Goal: Task Accomplishment & Management: Complete application form

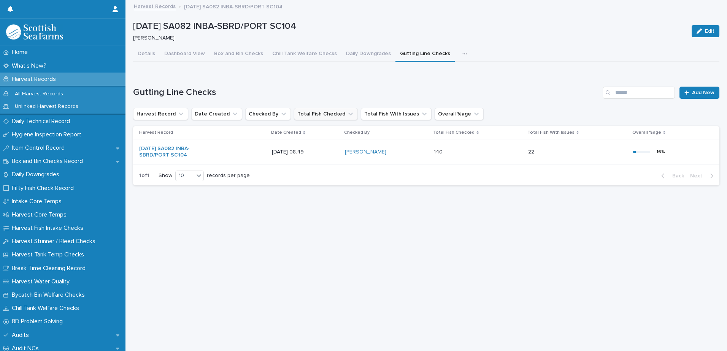
scroll to position [6, 0]
click at [180, 54] on div "Details Dashboard View Box and Bin Checks Chill Tank Welfare Checks Daily Downg…" at bounding box center [426, 118] width 586 height 145
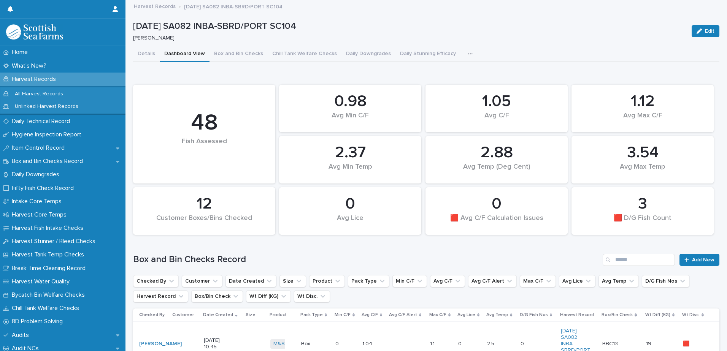
click at [464, 53] on button "button" at bounding box center [472, 53] width 17 height 15
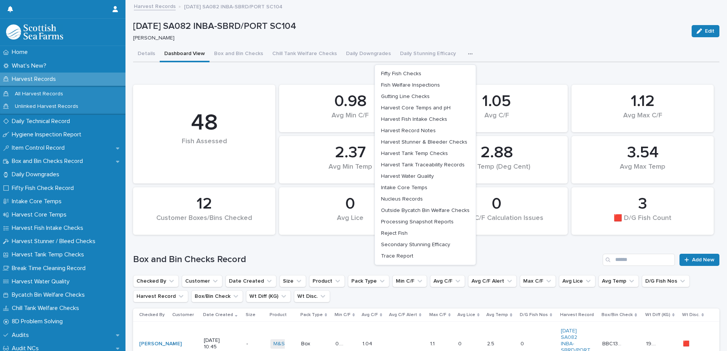
click at [464, 53] on button "button" at bounding box center [472, 53] width 17 height 15
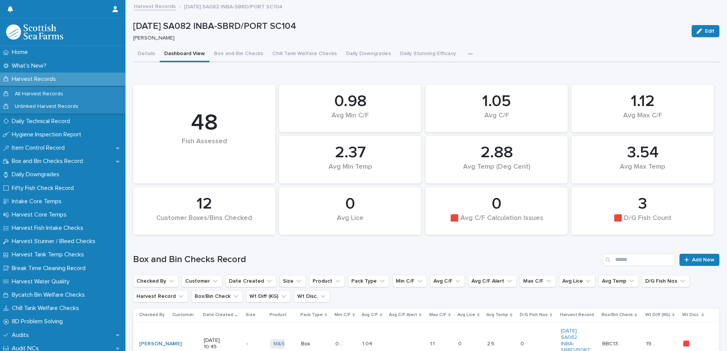
click at [59, 83] on div "Harvest Records" at bounding box center [63, 79] width 126 height 13
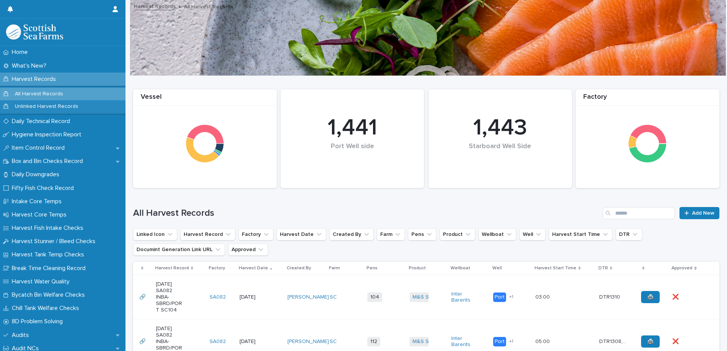
click at [318, 312] on td "[PERSON_NAME]" at bounding box center [306, 297] width 42 height 45
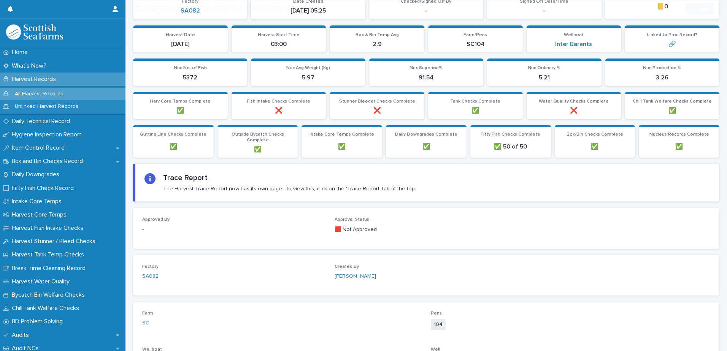
scroll to position [228, 0]
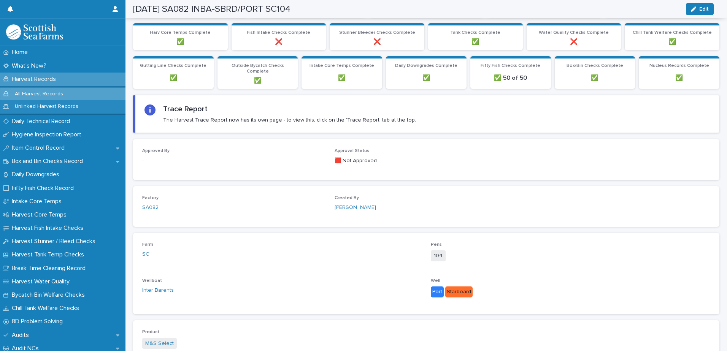
click at [230, 135] on div "Loading... Saving… Trace Report The Harvest Trace Report now has its own page -…" at bounding box center [426, 117] width 586 height 44
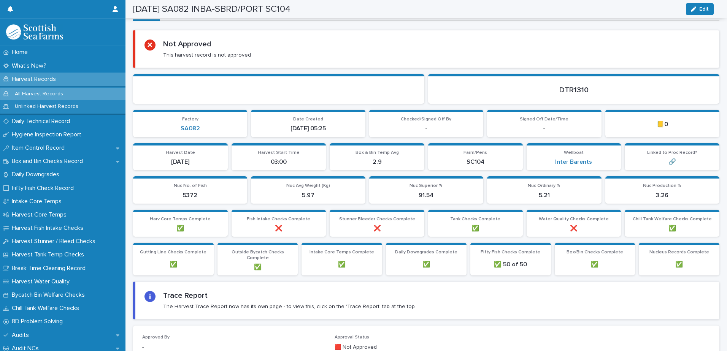
scroll to position [0, 0]
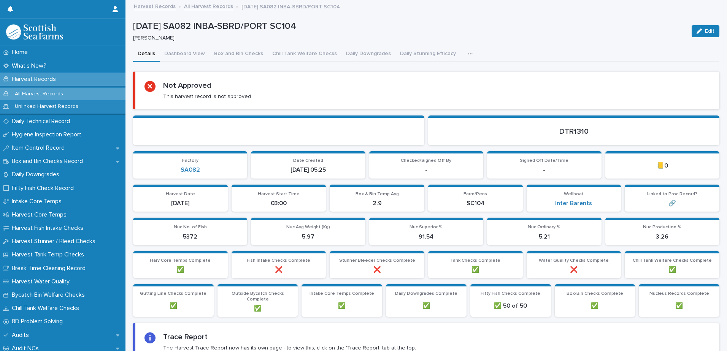
click at [466, 57] on button "button" at bounding box center [472, 53] width 17 height 15
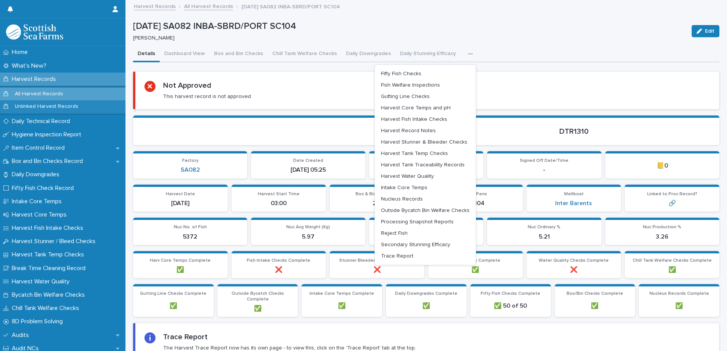
drag, startPoint x: 316, startPoint y: 97, endPoint x: 326, endPoint y: 96, distance: 10.0
click at [317, 97] on div "Not Approved This harvest record is not approved" at bounding box center [428, 90] width 566 height 19
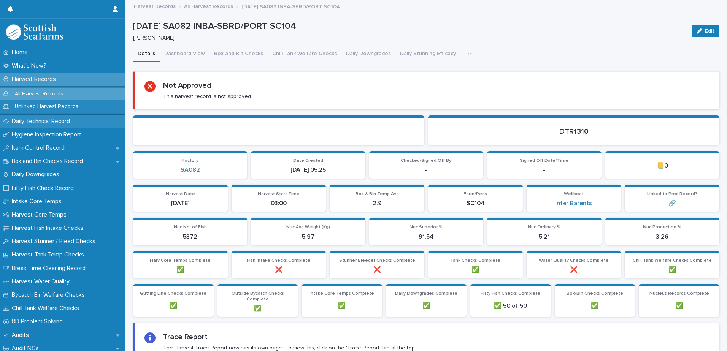
click at [66, 123] on p "Daily Technical Record" at bounding box center [42, 121] width 67 height 7
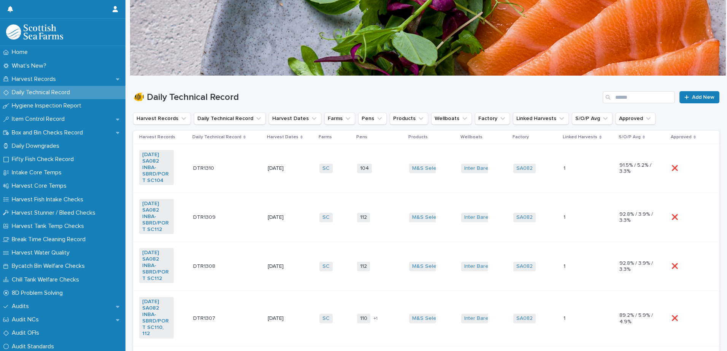
click at [305, 183] on td "[DATE]" at bounding box center [291, 168] width 52 height 49
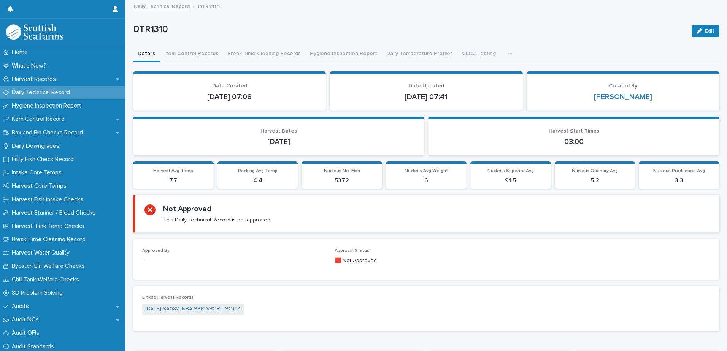
click at [504, 53] on button "button" at bounding box center [512, 53] width 17 height 15
click at [504, 49] on button "button" at bounding box center [512, 53] width 17 height 15
click at [256, 54] on button "Break Time Cleaning Records" at bounding box center [264, 54] width 83 height 16
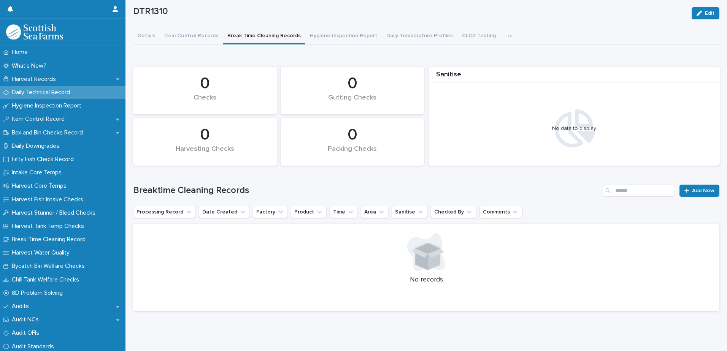
scroll to position [28, 0]
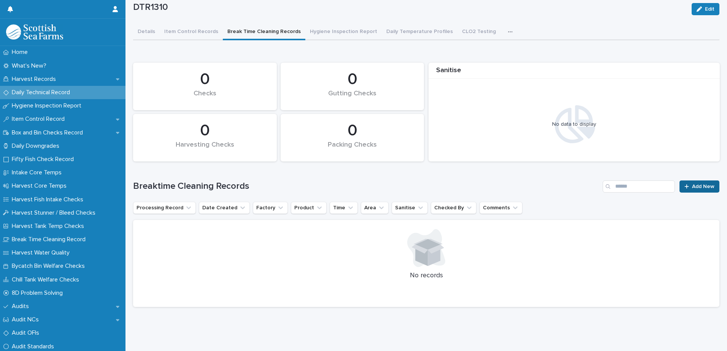
click at [680, 181] on link "Add New" at bounding box center [700, 187] width 40 height 12
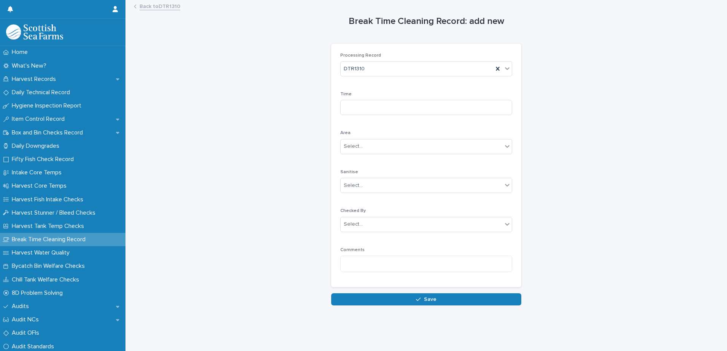
click at [419, 98] on div "Time" at bounding box center [426, 107] width 172 height 30
click at [430, 111] on input at bounding box center [426, 107] width 172 height 15
type input "****"
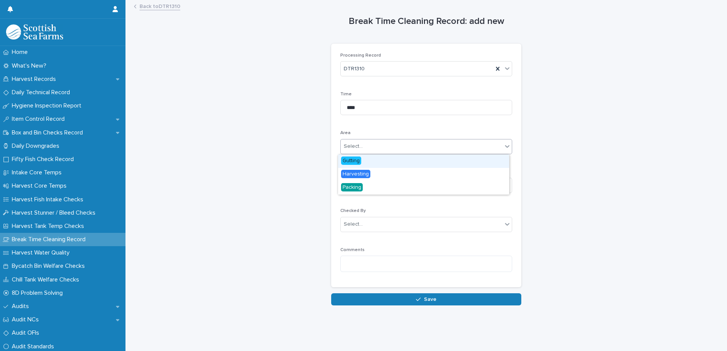
click at [443, 148] on div "Select..." at bounding box center [422, 146] width 162 height 13
click at [443, 147] on div "Select..." at bounding box center [422, 146] width 162 height 13
click at [421, 158] on div "Gutting" at bounding box center [423, 161] width 171 height 13
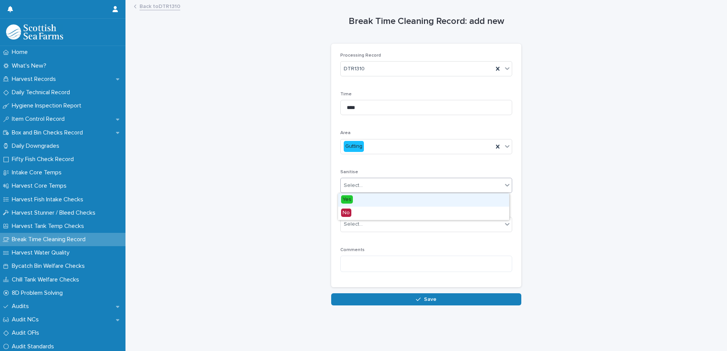
click at [408, 191] on div "Select..." at bounding box center [422, 186] width 162 height 13
click at [398, 195] on div "Yes" at bounding box center [423, 200] width 171 height 13
click at [383, 217] on div "Select..." at bounding box center [426, 224] width 172 height 15
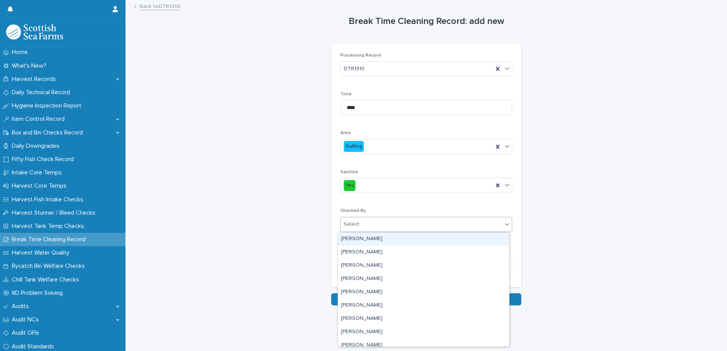
click at [383, 217] on div "Select..." at bounding box center [426, 224] width 172 height 15
type input "***"
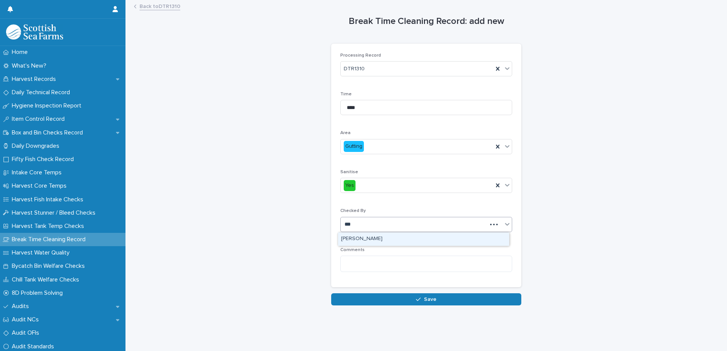
click at [371, 240] on div "[PERSON_NAME]" at bounding box center [423, 239] width 171 height 13
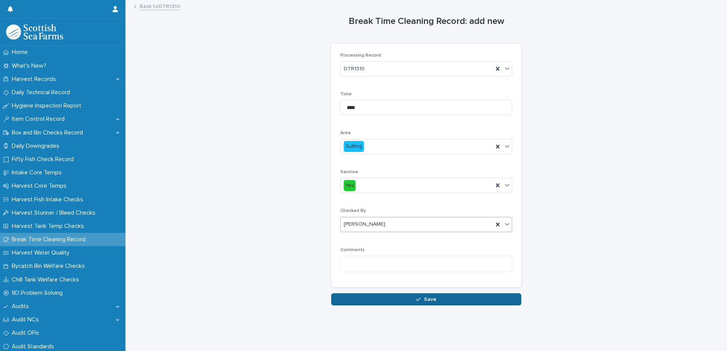
click at [415, 302] on button "Save" at bounding box center [426, 300] width 190 height 12
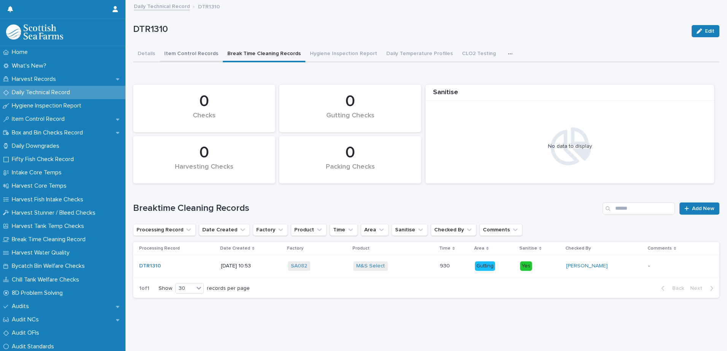
click at [186, 57] on button "Item Control Records" at bounding box center [191, 54] width 63 height 16
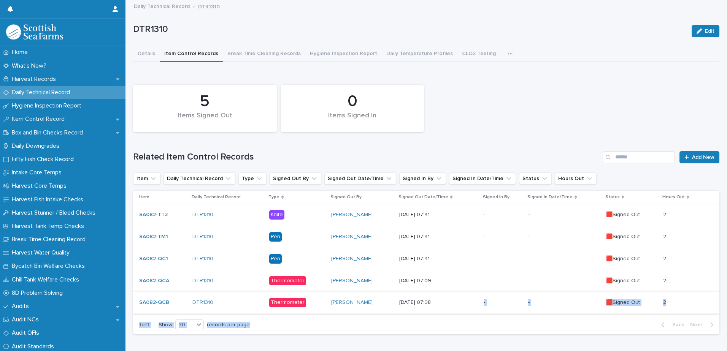
click at [419, 303] on section "Item Daily Technical Record Type Signed Out By Signed Out Date/Time Signed In B…" at bounding box center [426, 263] width 586 height 144
drag, startPoint x: 419, startPoint y: 303, endPoint x: 375, endPoint y: 321, distance: 47.4
click at [375, 321] on div "1 of 1 Show 30 records per page Back Next" at bounding box center [426, 325] width 586 height 19
click at [59, 89] on div "Daily Technical Record" at bounding box center [63, 92] width 126 height 13
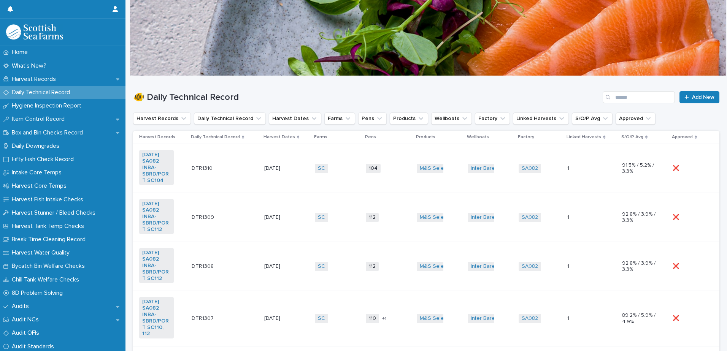
click at [238, 167] on div "DTR1310 DTR1310" at bounding box center [225, 168] width 67 height 13
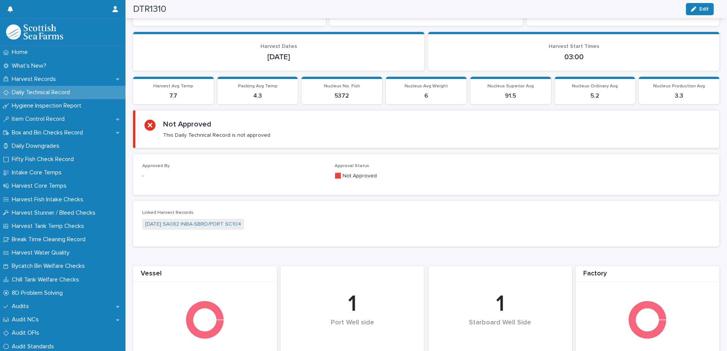
scroll to position [34, 0]
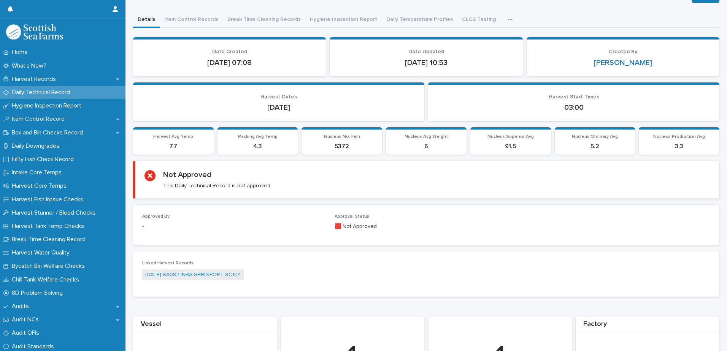
click at [208, 20] on div "DTR1310 Edit DTR1310 Edit Sorry, there was an error saving your record. Please …" at bounding box center [426, 270] width 586 height 607
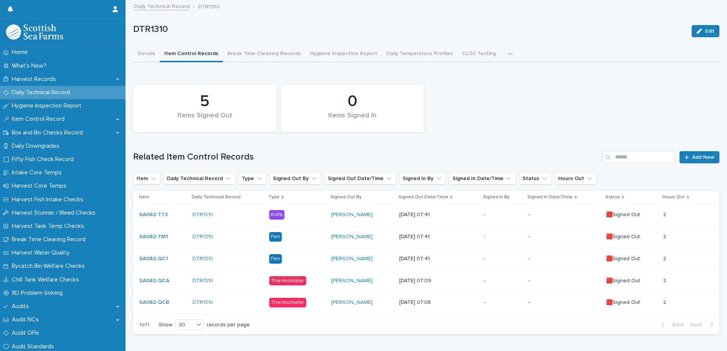
click at [528, 309] on div "-" at bounding box center [564, 303] width 72 height 13
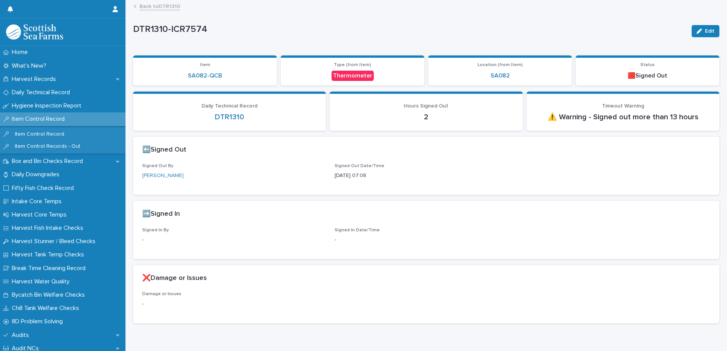
click at [710, 43] on div "Edit" at bounding box center [704, 31] width 31 height 30
click at [705, 30] on span "Edit" at bounding box center [710, 31] width 10 height 5
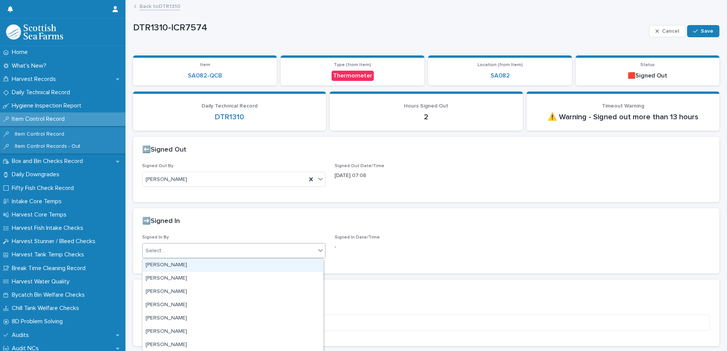
click at [243, 250] on div "Select..." at bounding box center [229, 251] width 173 height 13
type input "***"
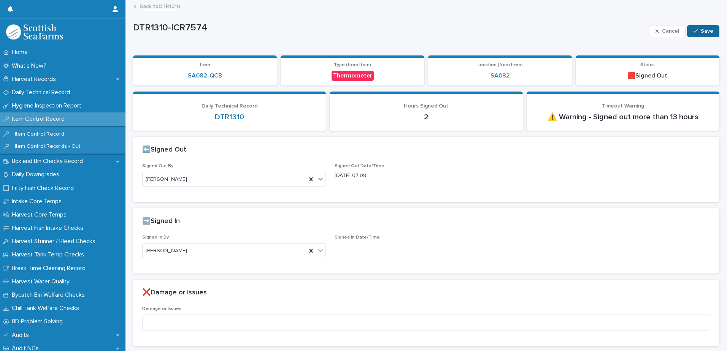
click at [693, 28] on button "Save" at bounding box center [703, 31] width 32 height 12
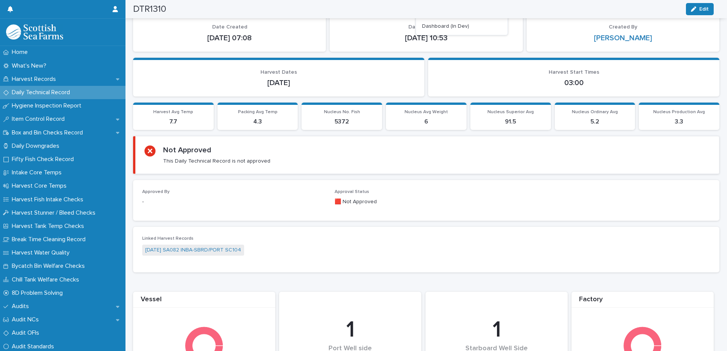
scroll to position [34, 0]
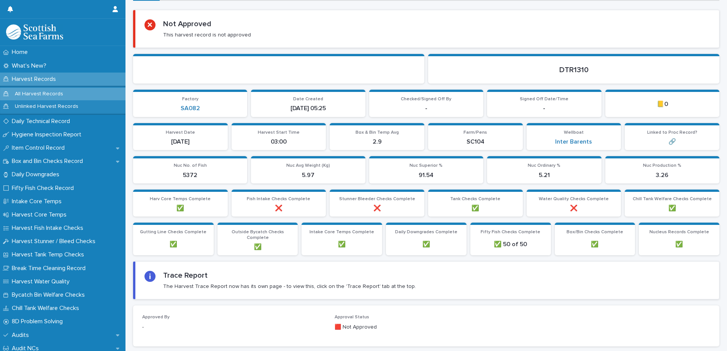
scroll to position [76, 0]
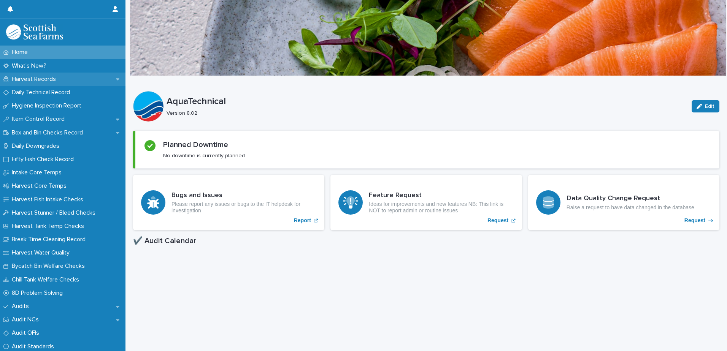
click at [54, 80] on p "Harvest Records" at bounding box center [35, 79] width 53 height 7
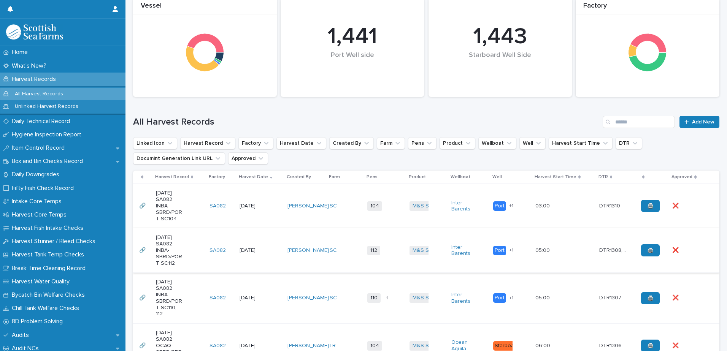
scroll to position [114, 0]
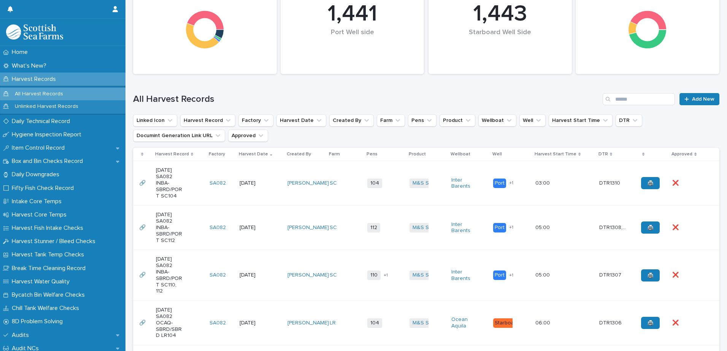
click at [304, 196] on td "[PERSON_NAME]" at bounding box center [306, 183] width 42 height 45
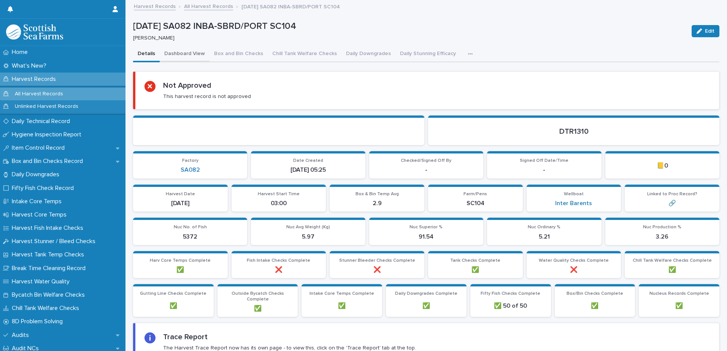
click at [187, 56] on button "Dashboard View" at bounding box center [185, 54] width 50 height 16
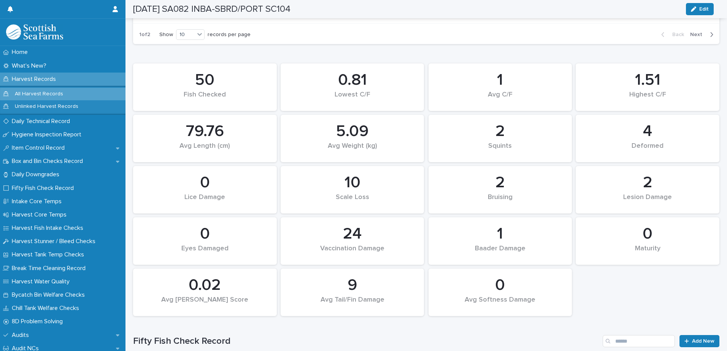
scroll to position [762, 0]
